Goal: Find specific page/section: Find specific page/section

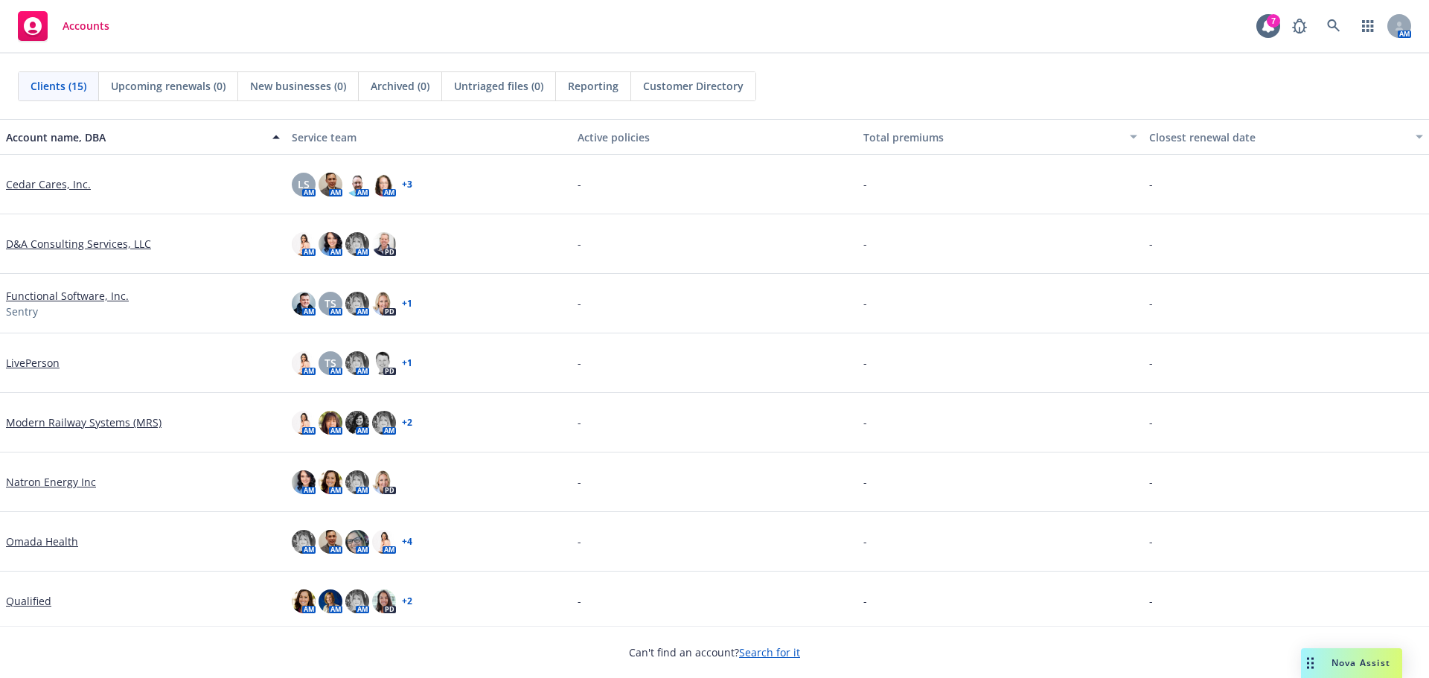
click at [763, 655] on link "Search for it" at bounding box center [769, 652] width 61 height 14
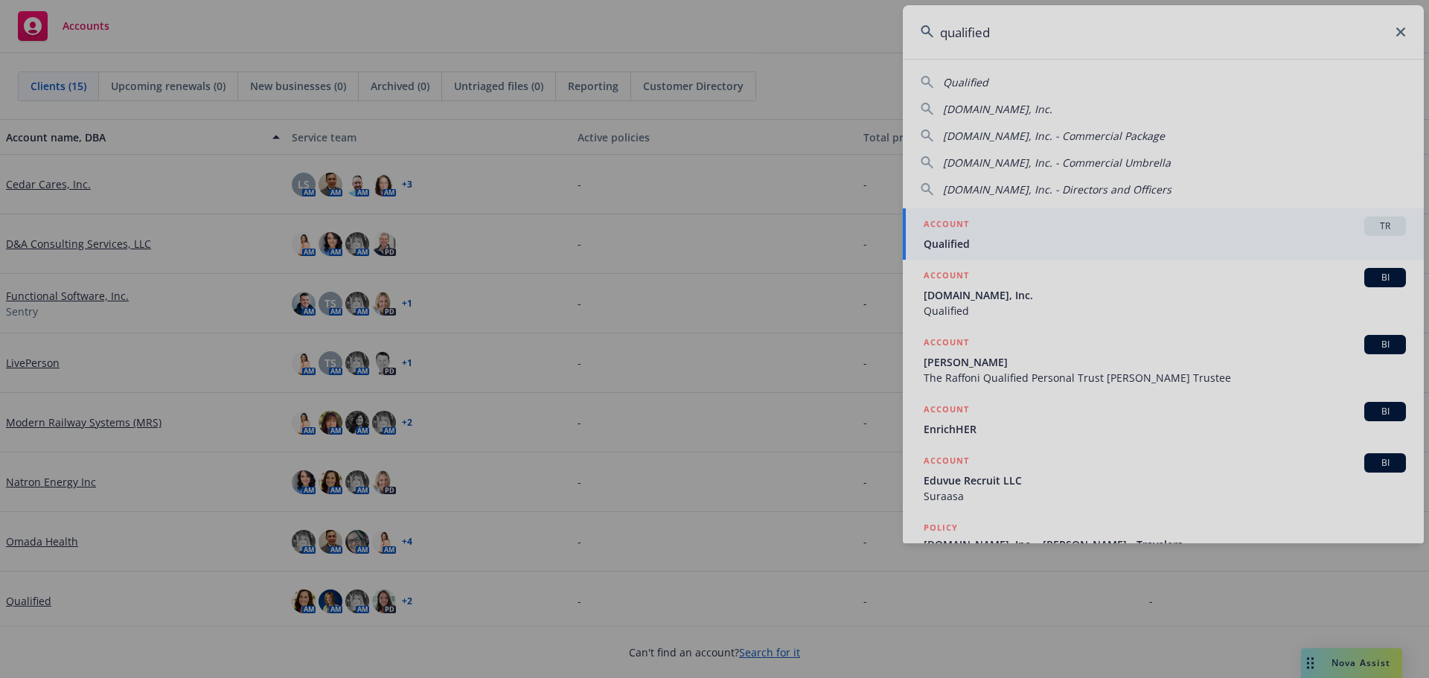
type input "qualified"
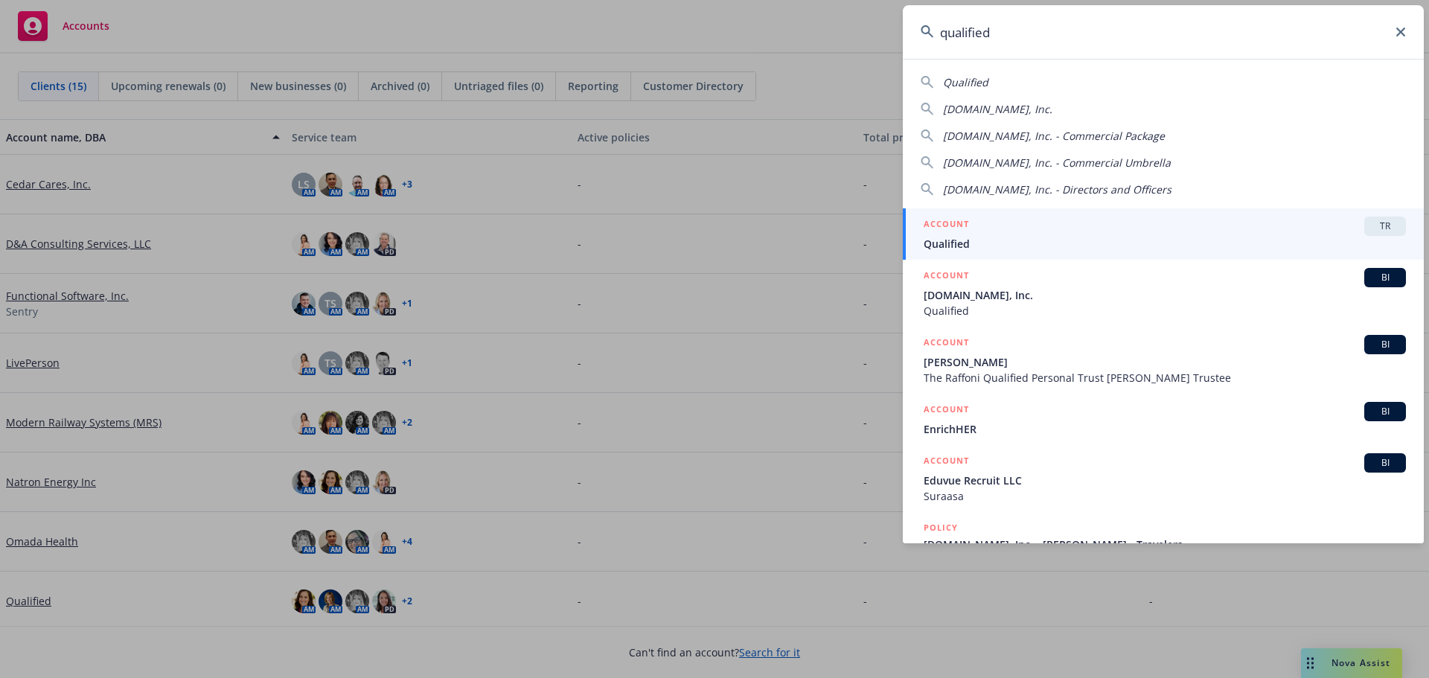
click at [1067, 224] on div "ACCOUNT TR" at bounding box center [1165, 226] width 482 height 19
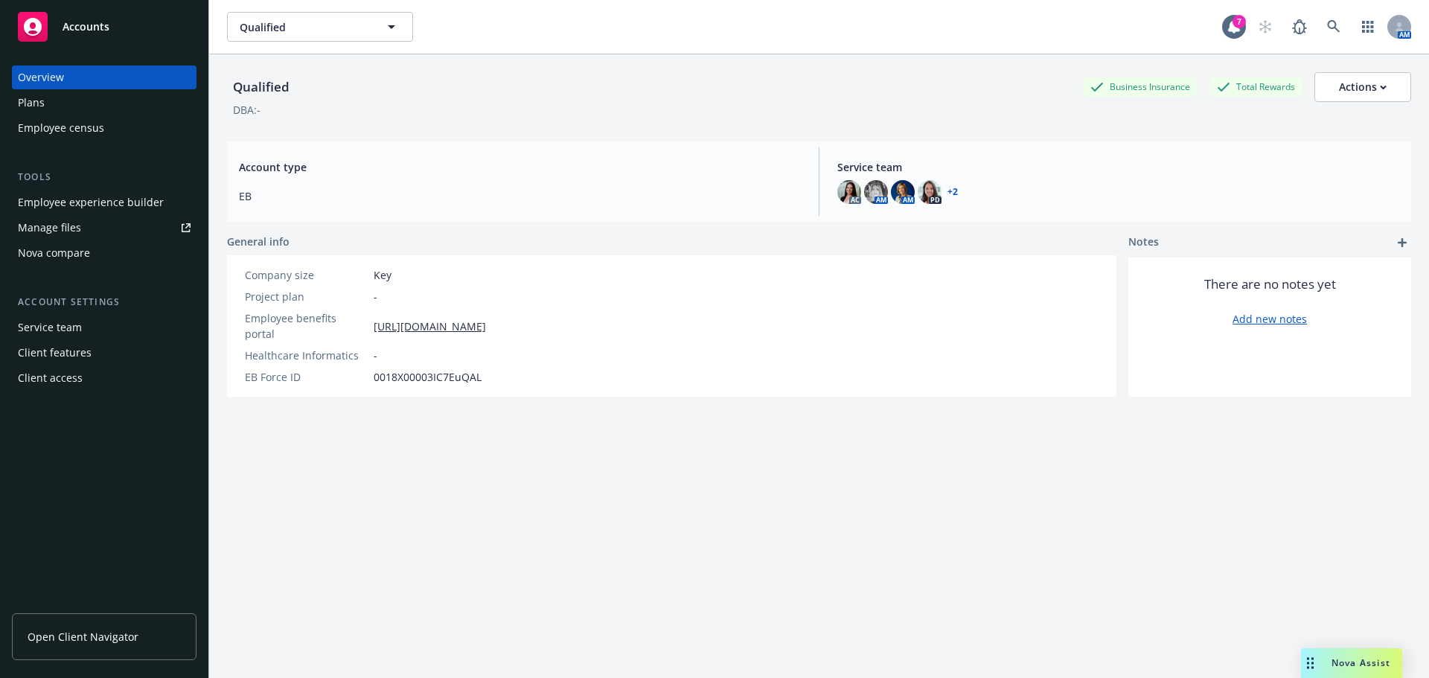
click at [78, 203] on div "Employee experience builder" at bounding box center [91, 203] width 146 height 24
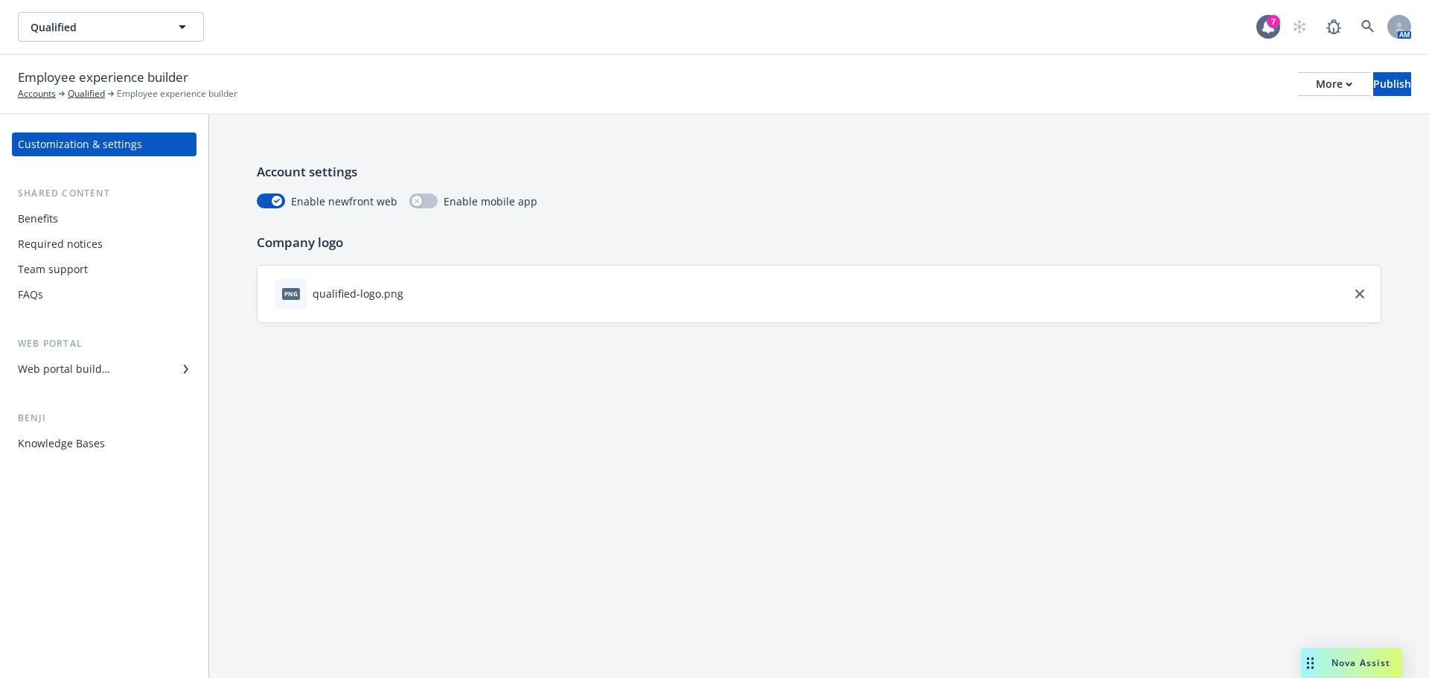
click at [80, 362] on div "Web portal builder" at bounding box center [64, 369] width 92 height 24
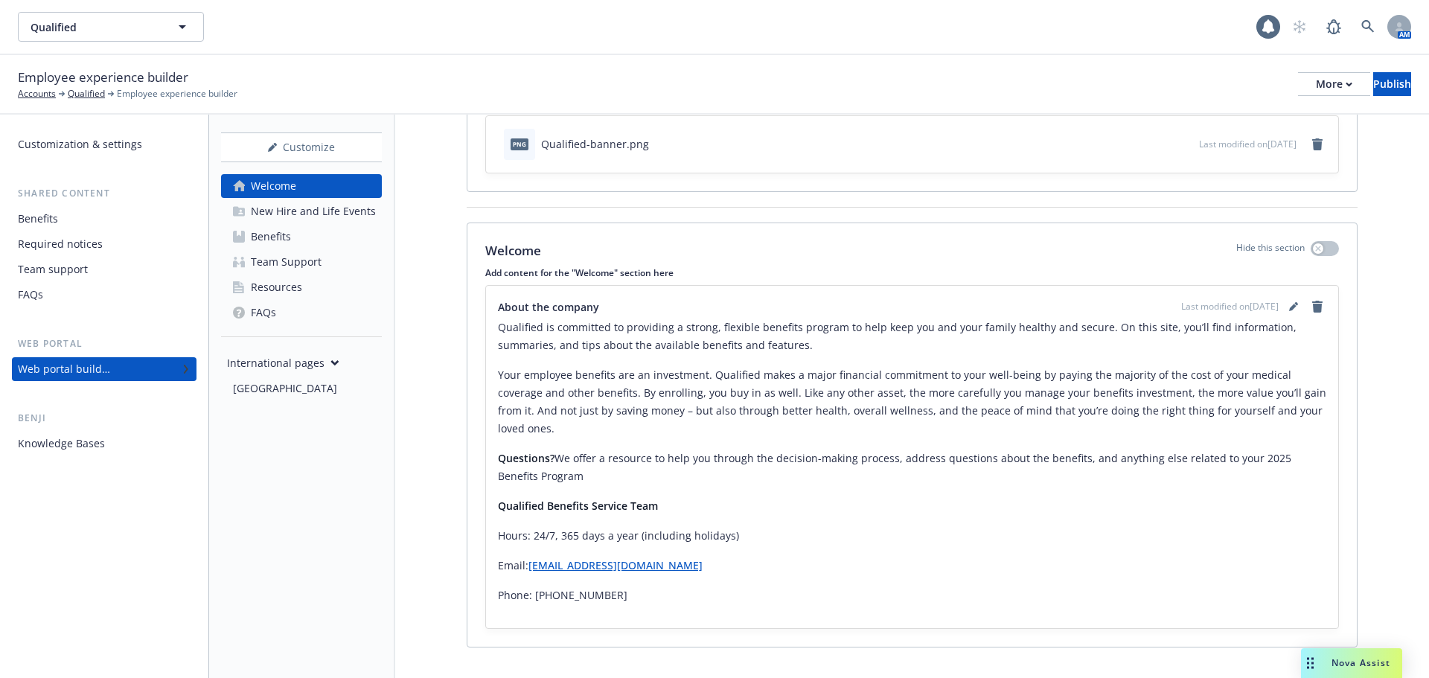
scroll to position [115, 0]
